Goal: Information Seeking & Learning: Find specific fact

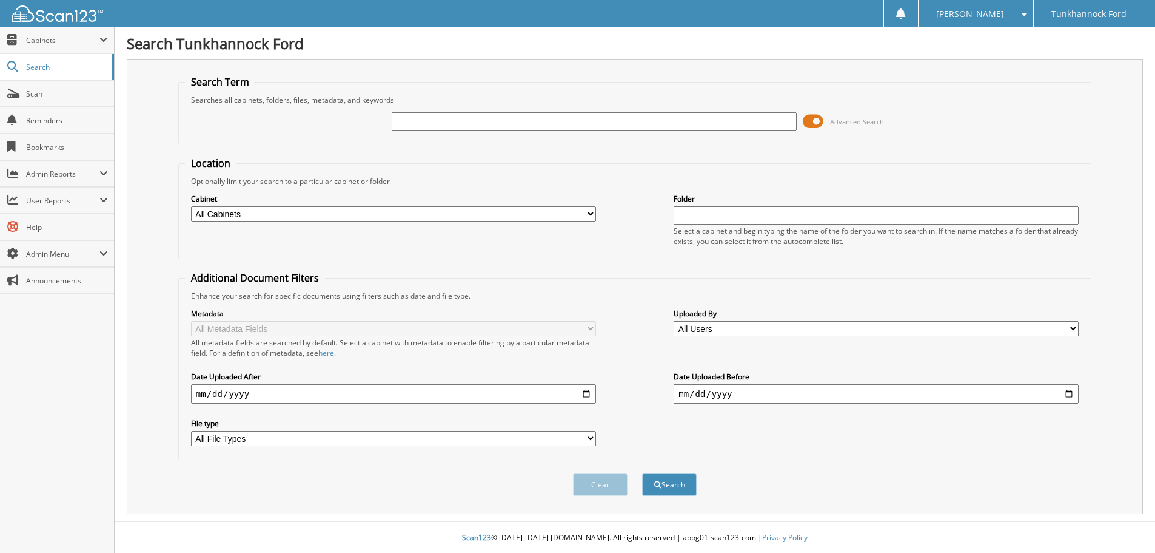
click at [442, 121] on input "text" at bounding box center [594, 121] width 405 height 18
type input "133372"
click at [642, 473] on button "Search" at bounding box center [669, 484] width 55 height 22
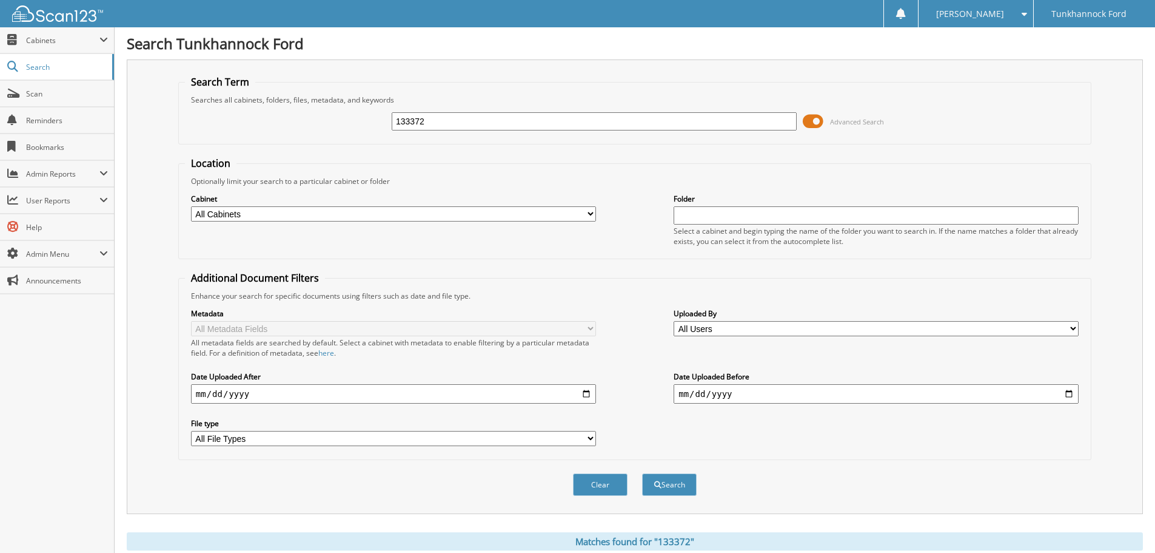
click at [810, 122] on span at bounding box center [813, 121] width 21 height 18
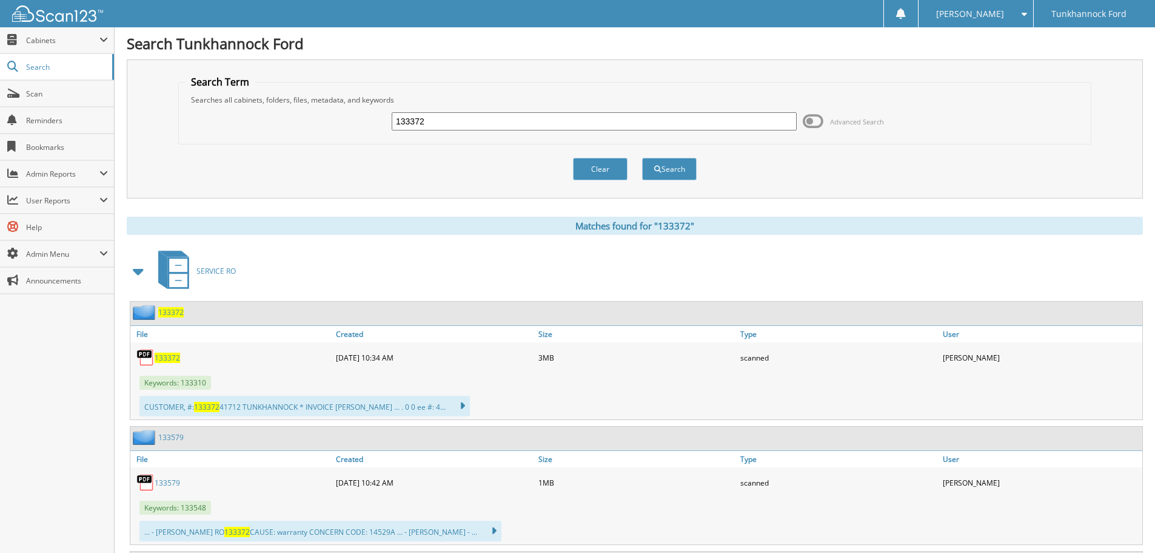
click at [168, 361] on span "133372" at bounding box center [167, 357] width 25 height 10
drag, startPoint x: 494, startPoint y: 128, endPoint x: 246, endPoint y: 147, distance: 249.4
click at [248, 147] on form "Search Term Searches all cabinets, folders, files, metadata, and keywords 13337…" at bounding box center [634, 134] width 913 height 118
type input "134564"
click at [661, 172] on button "Search" at bounding box center [669, 169] width 55 height 22
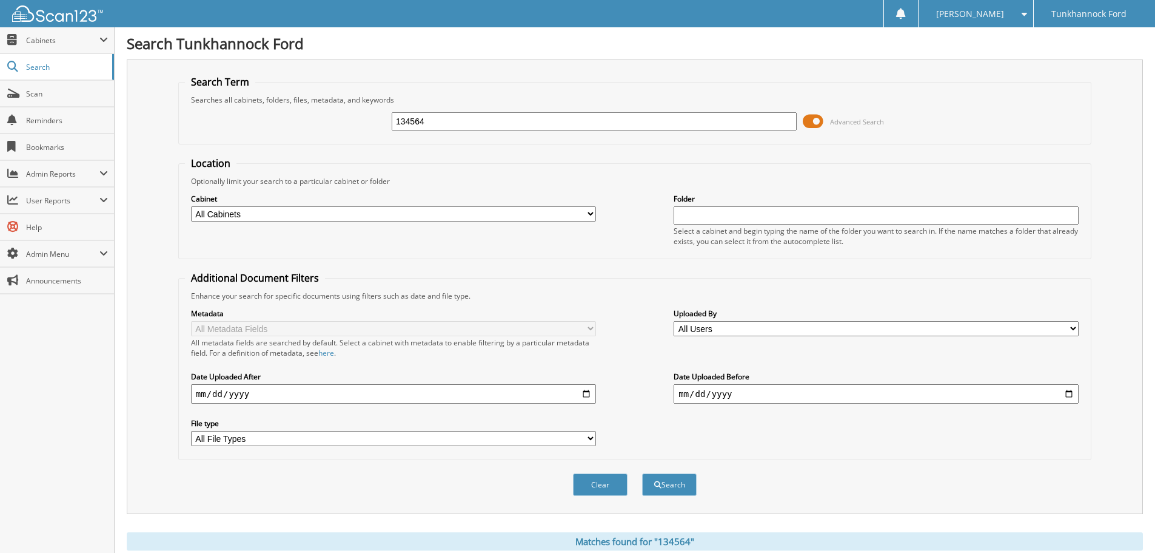
click at [813, 123] on span at bounding box center [813, 121] width 21 height 18
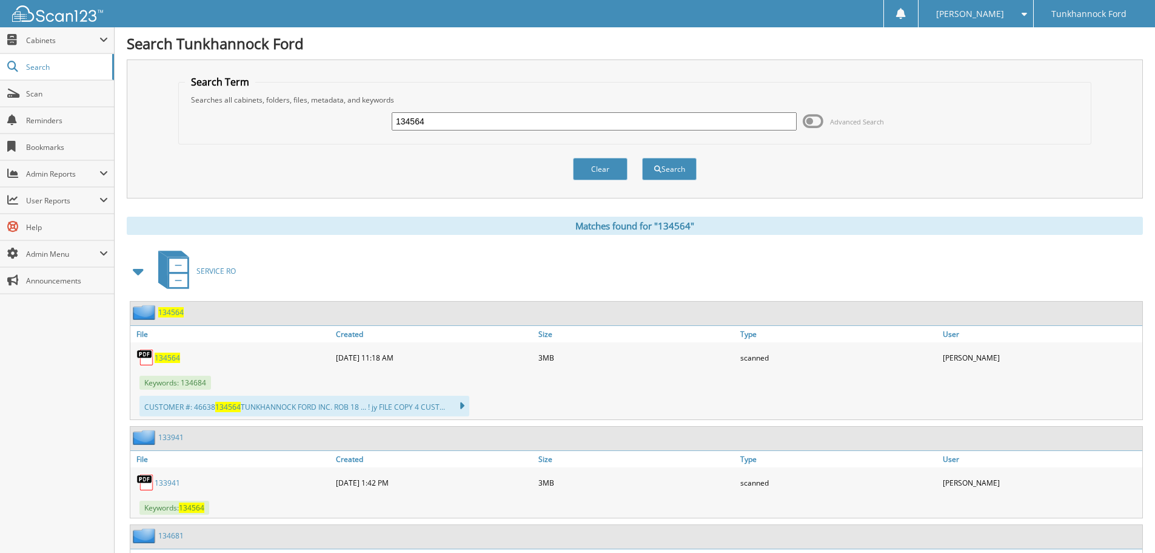
click at [169, 360] on span "134564" at bounding box center [167, 357] width 25 height 10
